Goal: Transaction & Acquisition: Download file/media

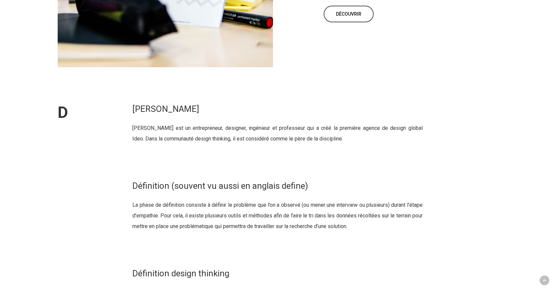
scroll to position [2961, 0]
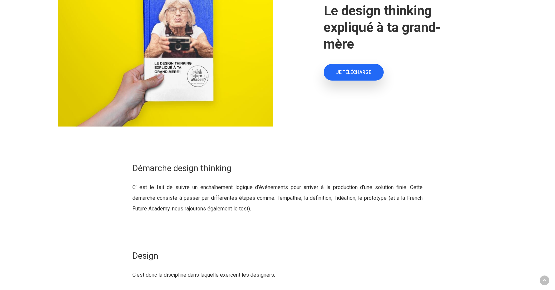
click at [352, 76] on span "JE TÉLÉCHARGE" at bounding box center [353, 72] width 35 height 7
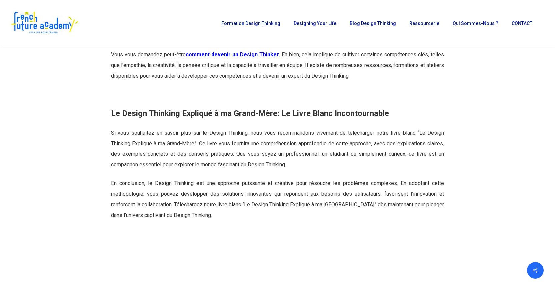
scroll to position [683, 0]
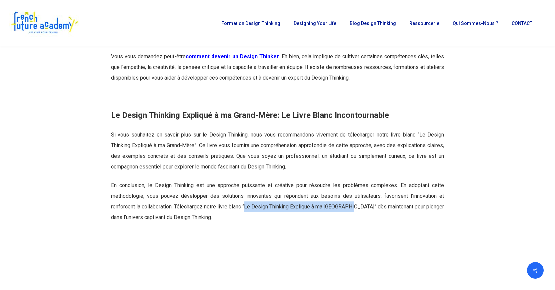
drag, startPoint x: 249, startPoint y: 208, endPoint x: 358, endPoint y: 206, distance: 109.3
click at [358, 206] on p "En conclusion, le Design Thinking est une approche puissante et créative pour r…" at bounding box center [277, 201] width 333 height 43
copy p "Le Design Thinking Expliqué à ma Grand-Mère"
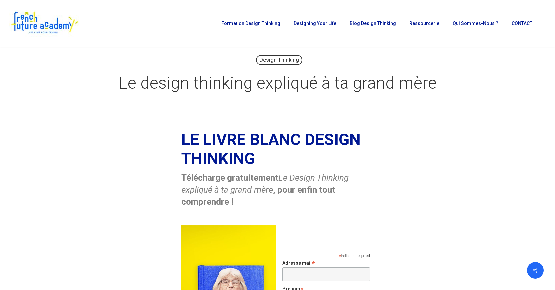
scroll to position [0, 0]
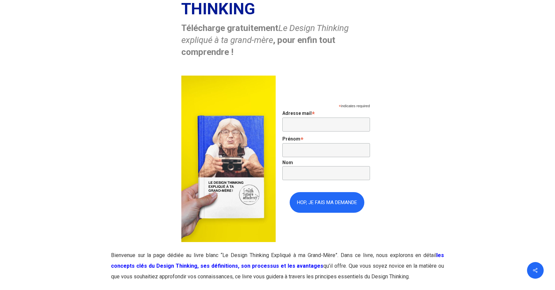
scroll to position [100, 0]
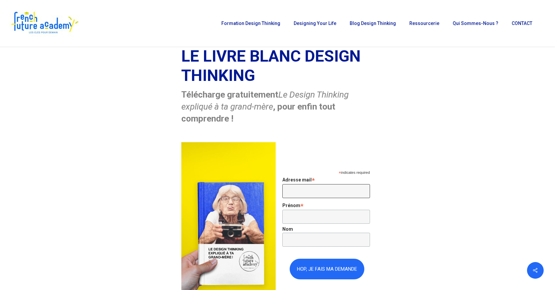
click at [287, 195] on input "Adresse mail *" at bounding box center [326, 191] width 88 height 14
type input "guy.messi@cnps.cm"
click at [290, 220] on input "Prénom *" at bounding box center [326, 217] width 88 height 14
type input "martin guy"
click at [293, 242] on input "Nom" at bounding box center [326, 240] width 88 height 14
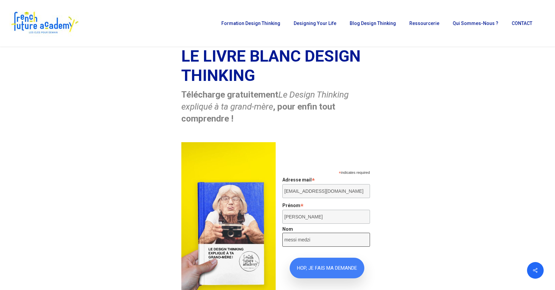
type input "messi medzi"
click at [326, 267] on input "HOP, JE FAIS MA DEMANDE" at bounding box center [326, 268] width 75 height 21
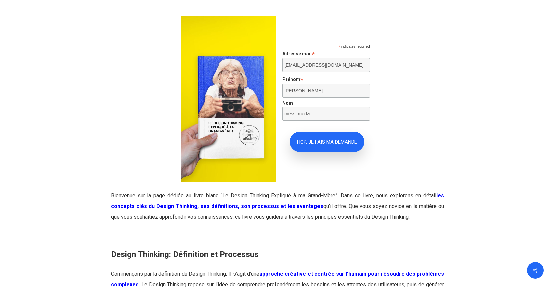
scroll to position [230, 0]
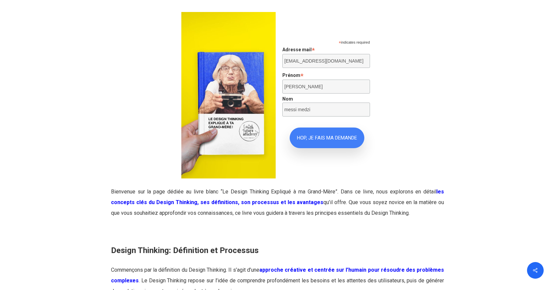
click at [313, 137] on input "HOP, JE FAIS MA DEMANDE" at bounding box center [326, 138] width 75 height 21
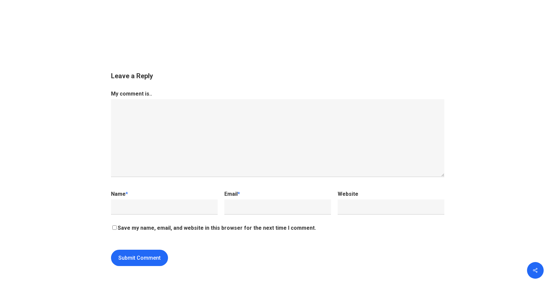
scroll to position [916, 0]
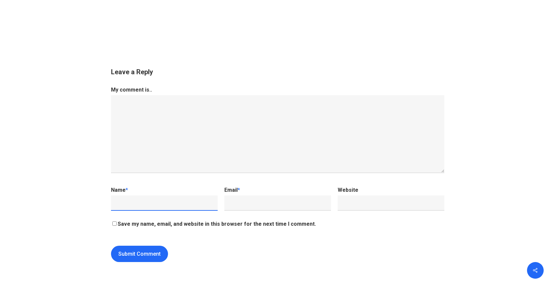
click at [119, 202] on input "Name *" at bounding box center [164, 203] width 107 height 15
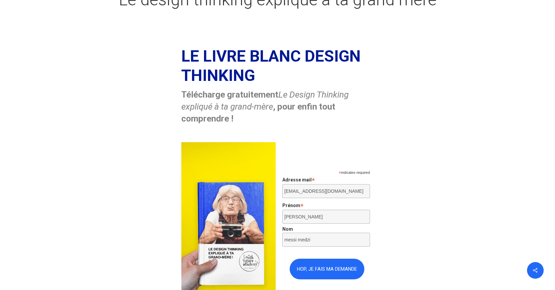
scroll to position [133, 0]
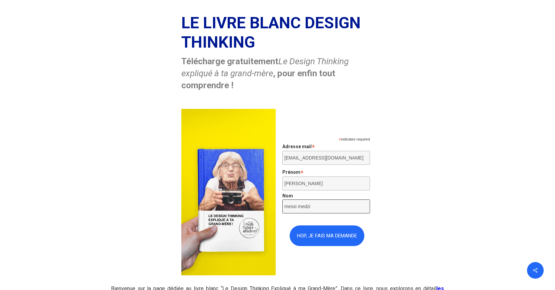
drag, startPoint x: 318, startPoint y: 208, endPoint x: 279, endPoint y: 208, distance: 39.3
click at [279, 208] on form "* indicates required Adresse mail * guy.messi@cnps.cm Prénom * martin guy Nom m…" at bounding box center [326, 192] width 94 height 121
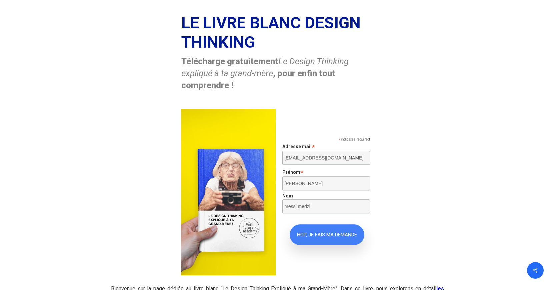
click at [315, 235] on input "HOP, JE FAIS MA DEMANDE" at bounding box center [326, 235] width 75 height 21
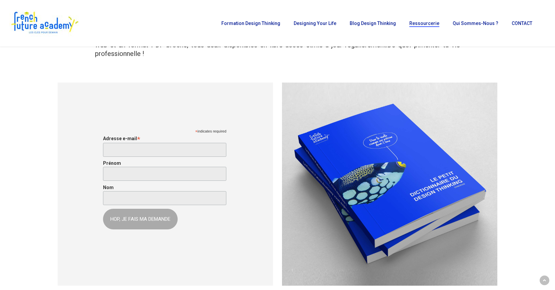
scroll to position [100, 0]
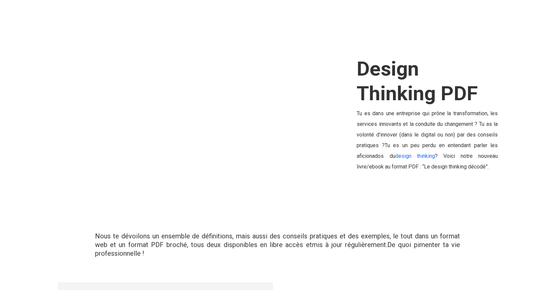
scroll to position [2961, 0]
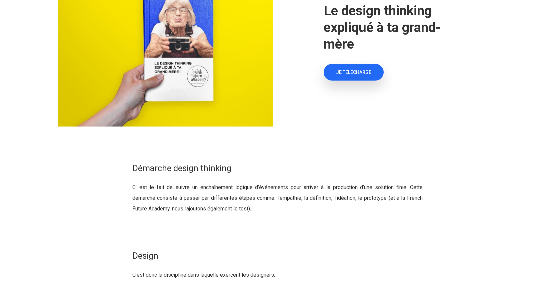
click at [356, 76] on span "JE TÉLÉCHARGE" at bounding box center [353, 72] width 35 height 7
